Goal: Transaction & Acquisition: Purchase product/service

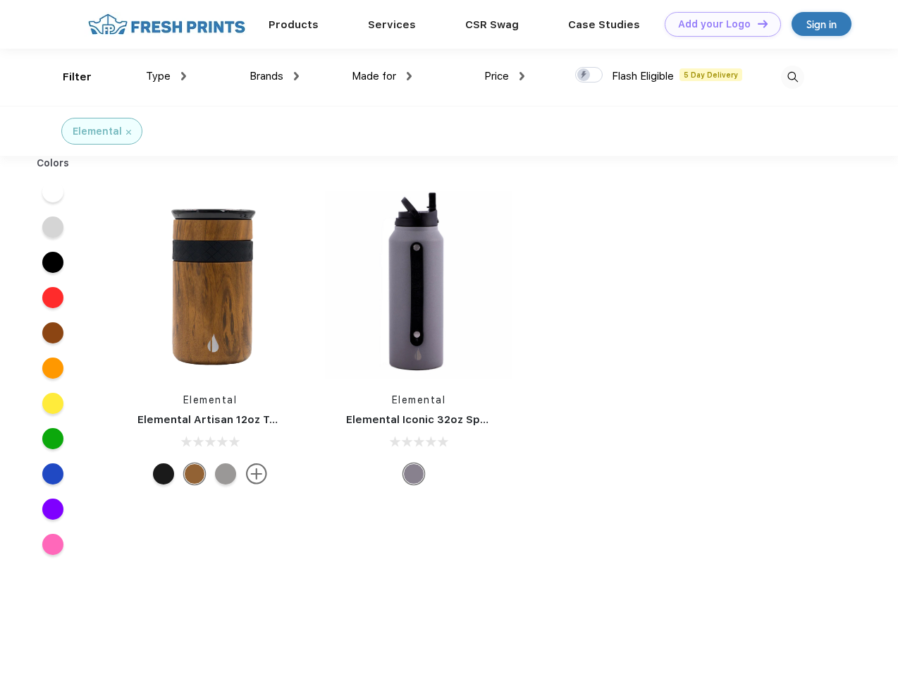
scroll to position [1, 0]
click at [718, 24] on link "Add your Logo Design Tool" at bounding box center [723, 24] width 116 height 25
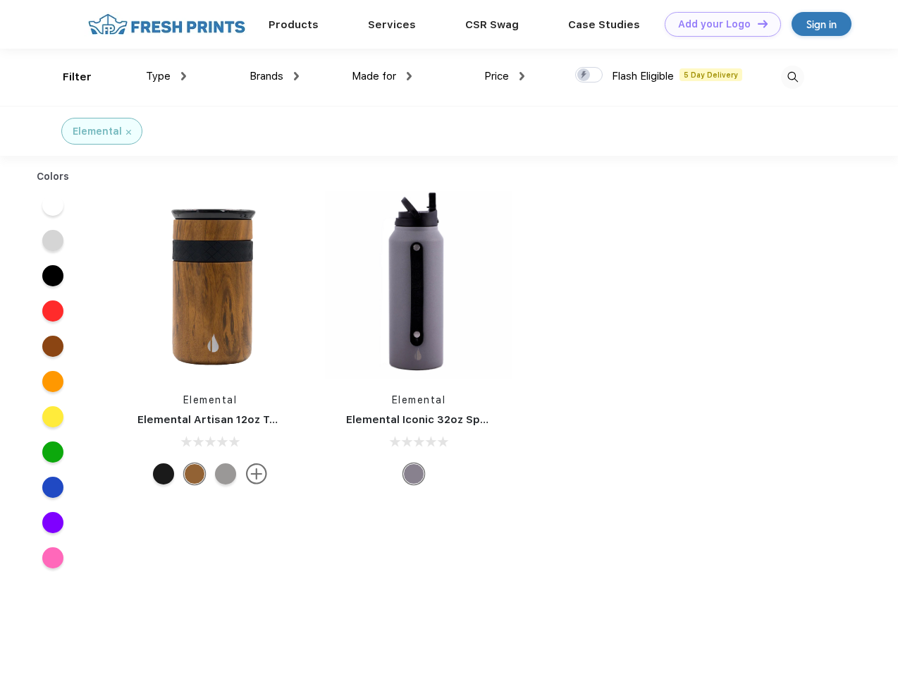
click at [0, 0] on div "Design Tool" at bounding box center [0, 0] width 0 height 0
click at [757, 23] on link "Add your Logo Design Tool" at bounding box center [723, 24] width 116 height 25
click at [68, 77] on div "Filter" at bounding box center [77, 77] width 29 height 16
click at [166, 76] on span "Type" at bounding box center [158, 76] width 25 height 13
click at [274, 76] on span "Brands" at bounding box center [267, 76] width 34 height 13
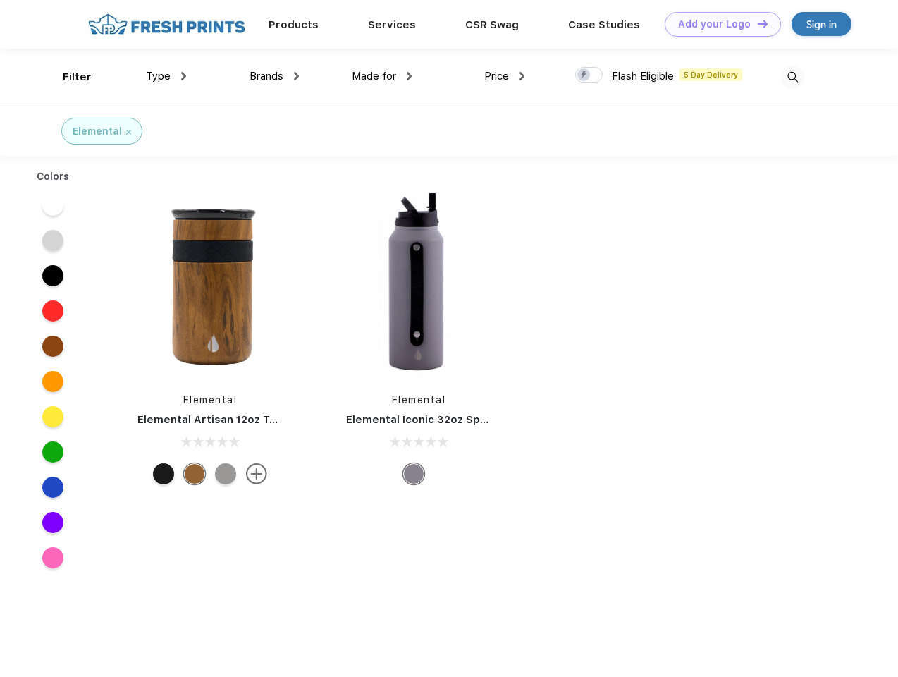
click at [382, 76] on span "Made for" at bounding box center [374, 76] width 44 height 13
click at [505, 76] on span "Price" at bounding box center [496, 76] width 25 height 13
click at [590, 75] on div at bounding box center [589, 75] width 28 height 16
click at [585, 75] on input "checkbox" at bounding box center [579, 70] width 9 height 9
click at [793, 77] on img at bounding box center [792, 77] width 23 height 23
